Goal: Check status: Check status

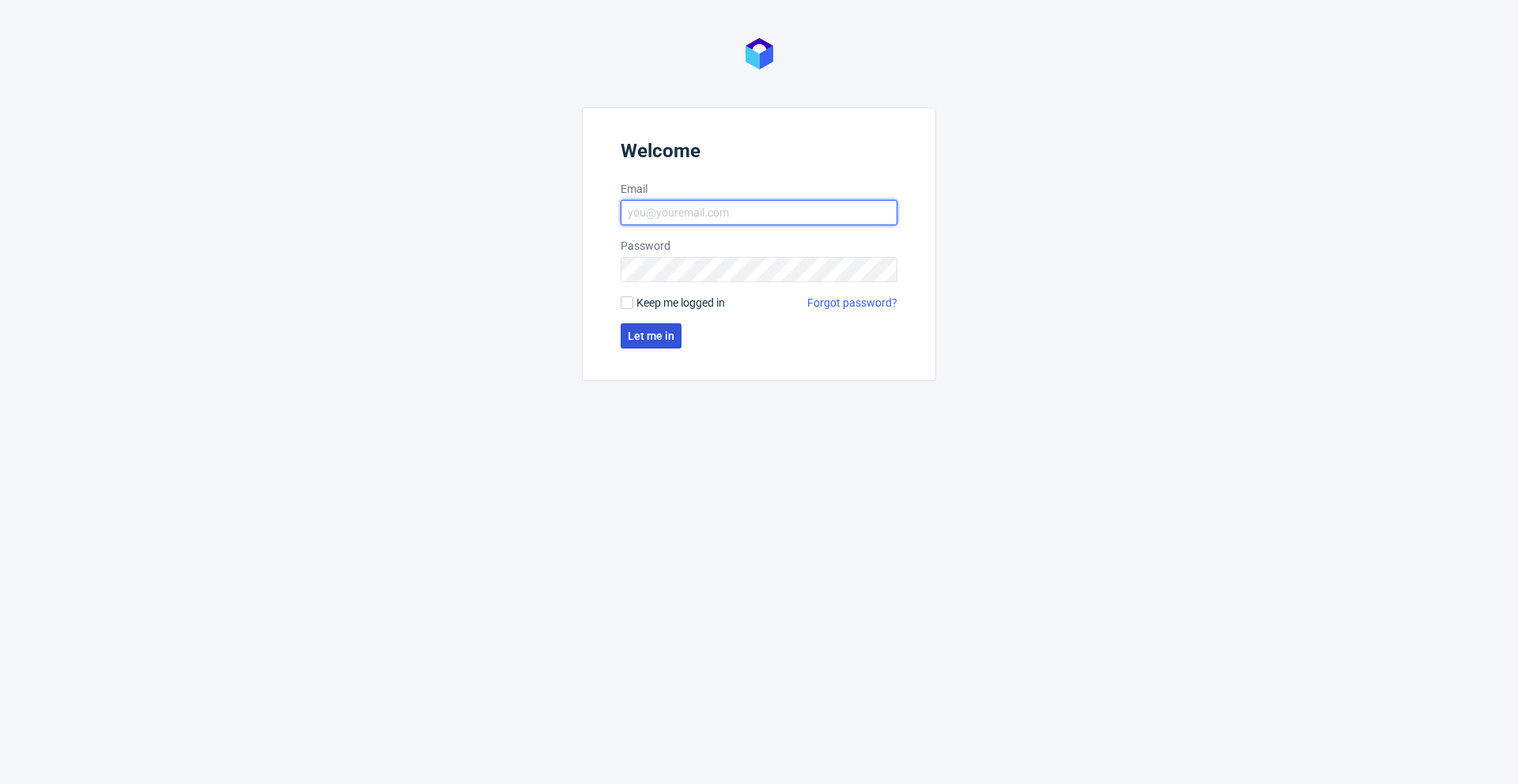
type input "[PERSON_NAME][EMAIL_ADDRESS][DOMAIN_NAME]"
click at [648, 335] on span "Let me in" at bounding box center [651, 336] width 47 height 11
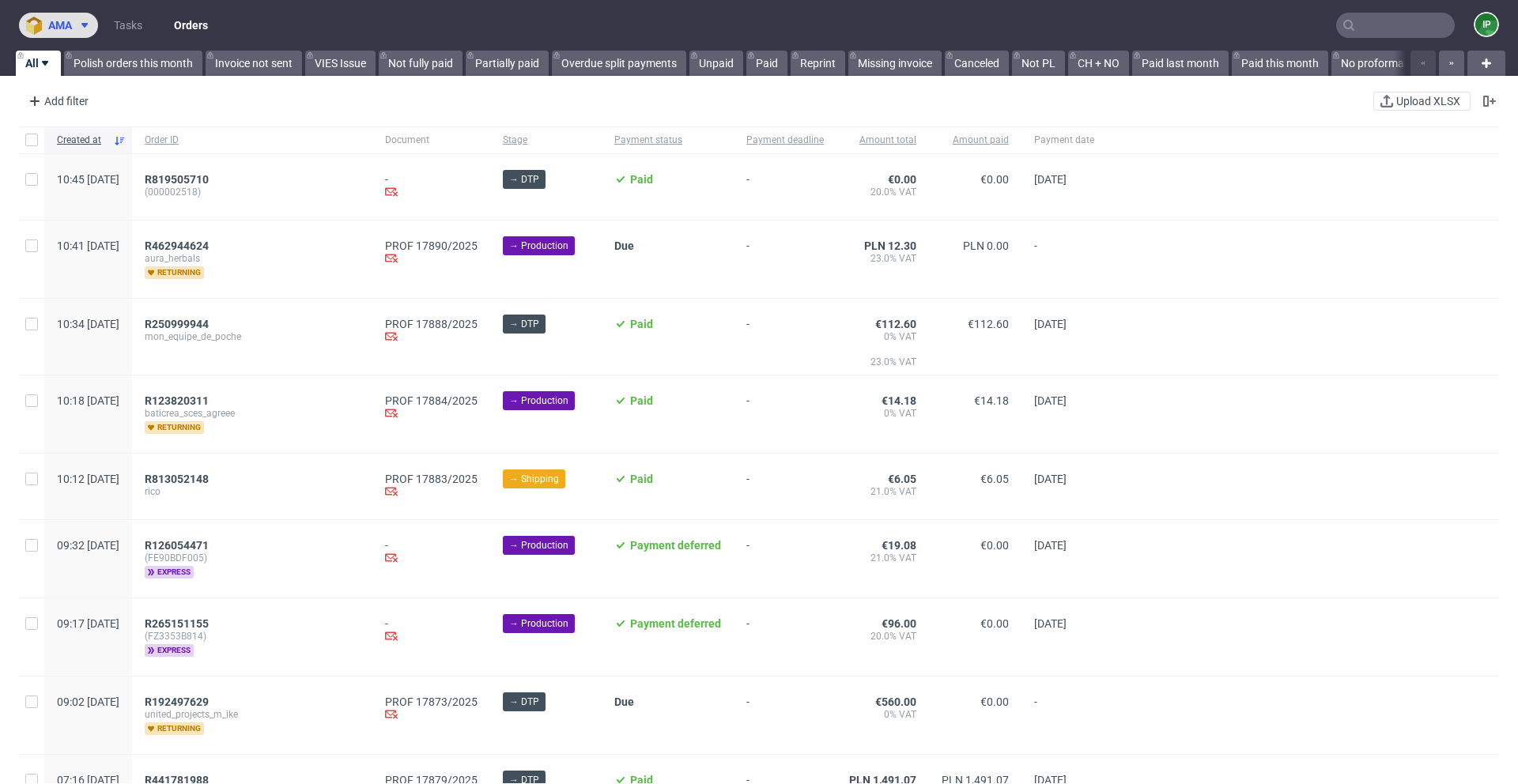
click at [76, 33] on button "ama" at bounding box center [57, 25] width 79 height 26
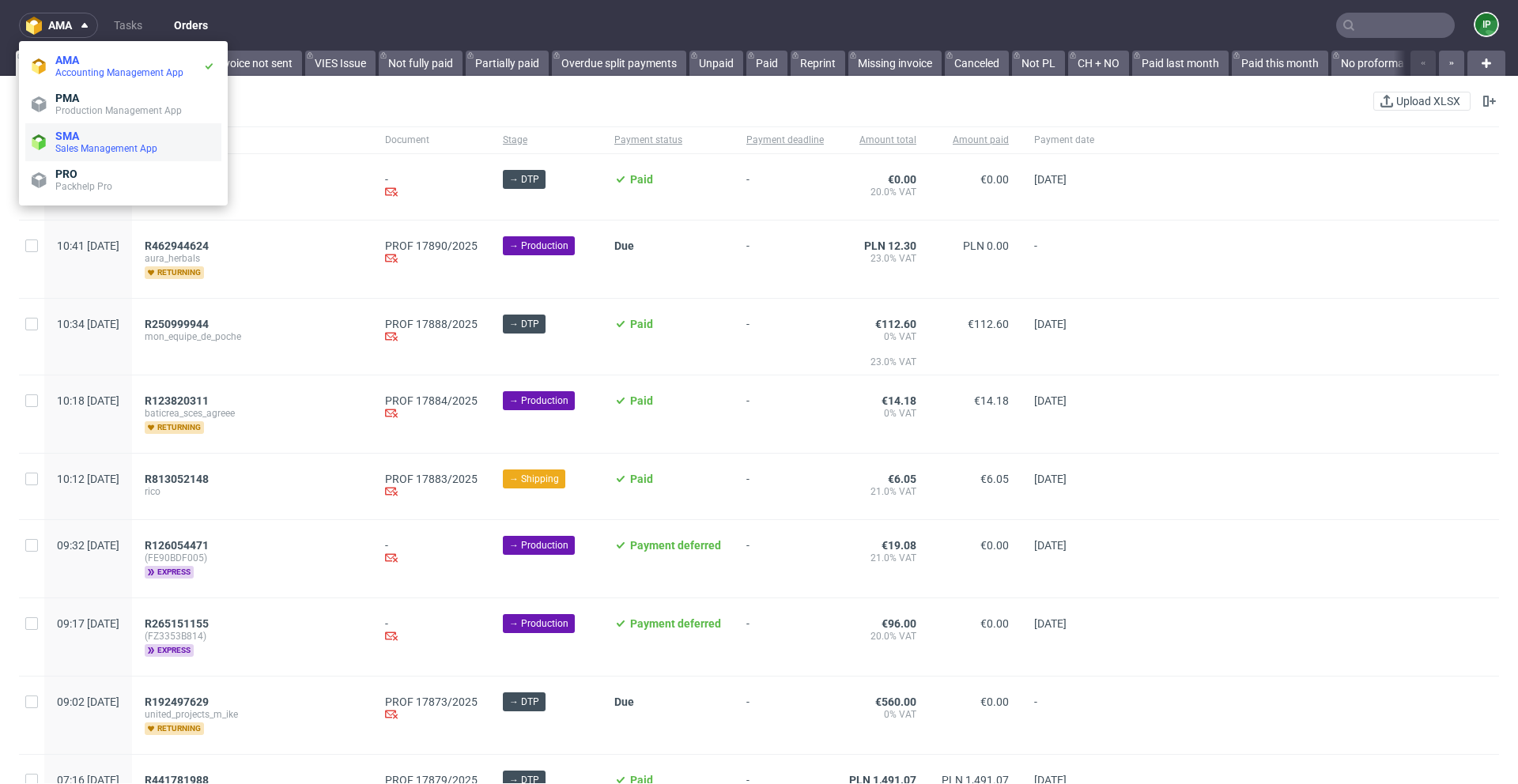
click at [89, 127] on li "SMA Sales Management App" at bounding box center [124, 142] width 196 height 38
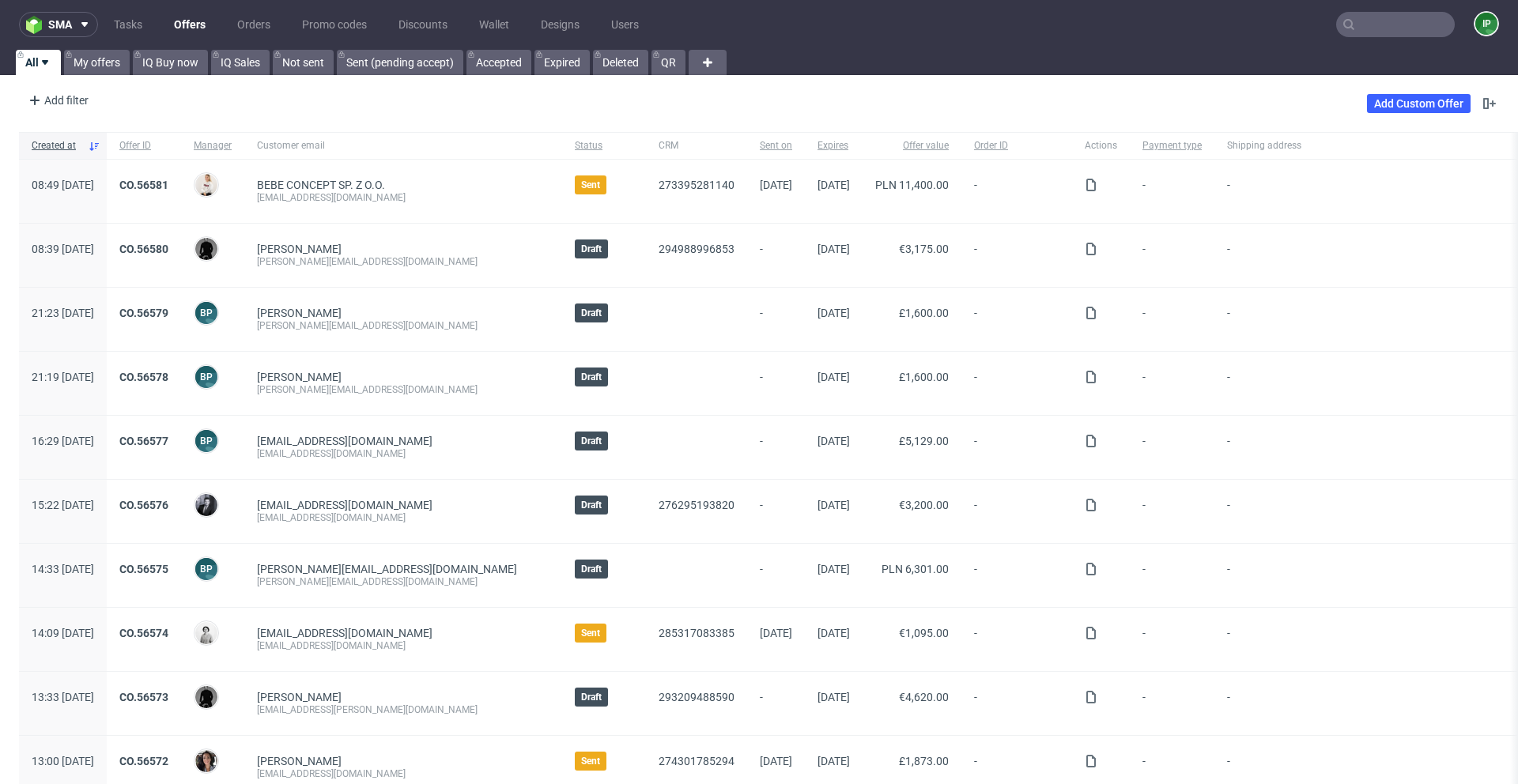
scroll to position [2, 0]
click at [168, 182] on link "CO.56581" at bounding box center [143, 184] width 49 height 12
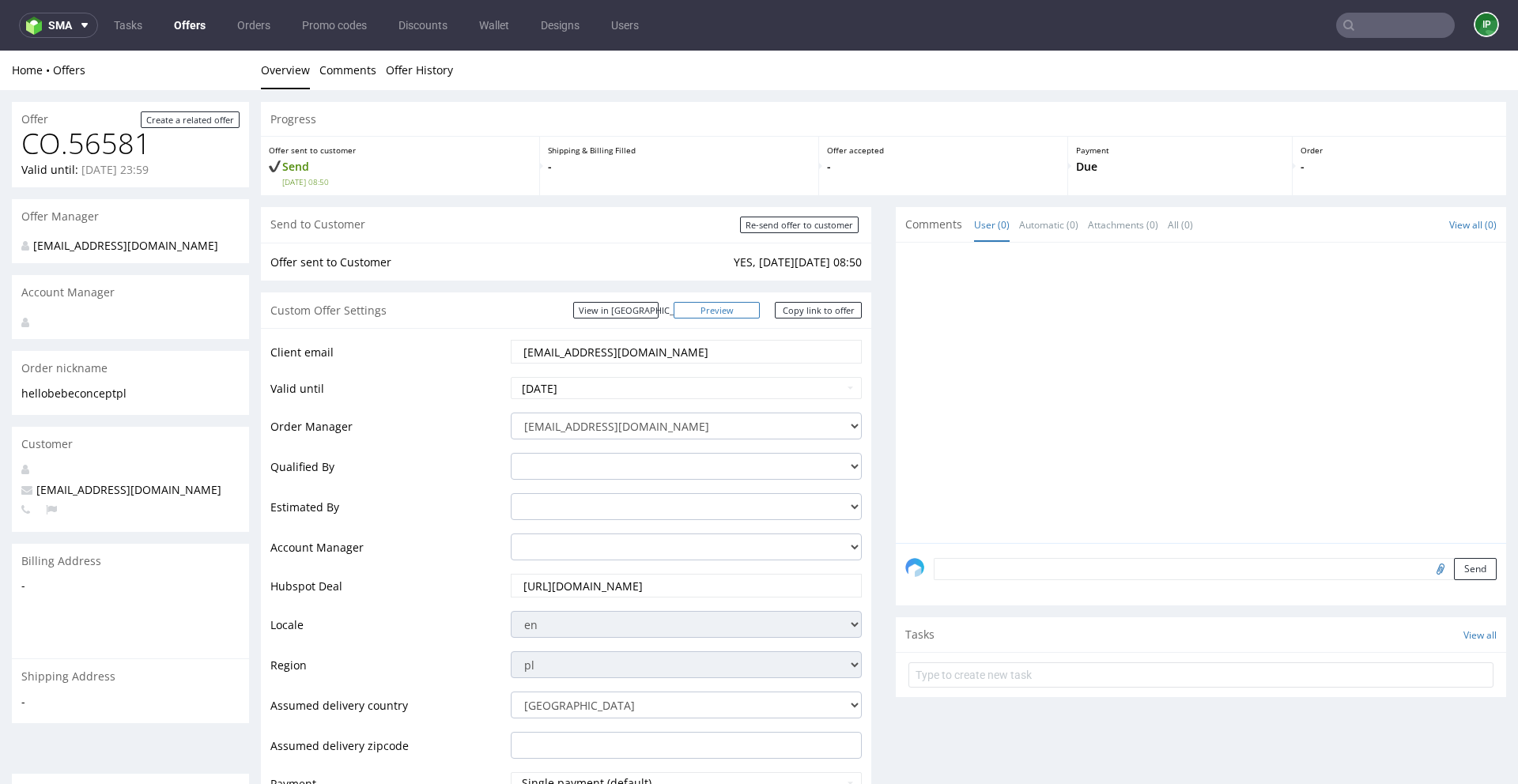
click at [737, 306] on link "Preview" at bounding box center [717, 310] width 87 height 17
